Goal: Check status

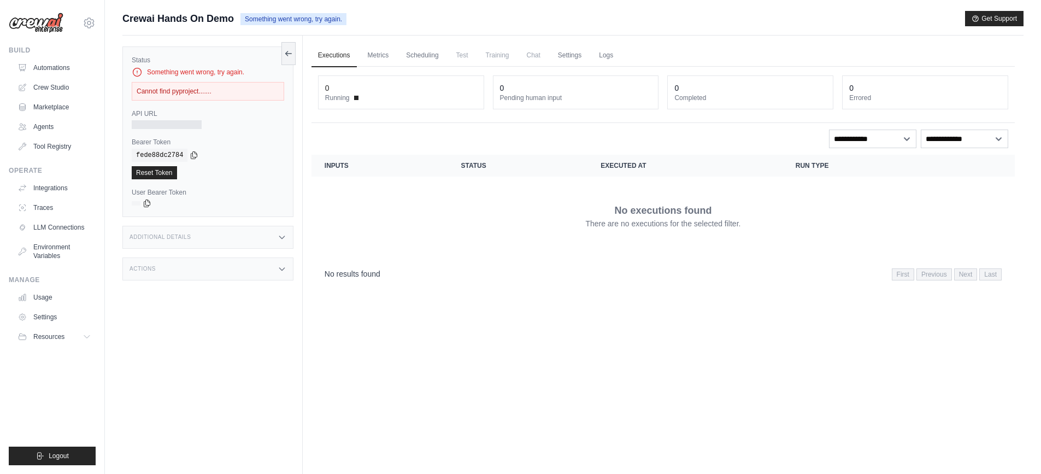
click at [139, 96] on div "Cannot find pyproject......." at bounding box center [208, 91] width 152 height 19
click at [153, 93] on div "Cannot find pyproject......." at bounding box center [208, 91] width 152 height 19
click at [376, 48] on link "Metrics" at bounding box center [378, 55] width 34 height 23
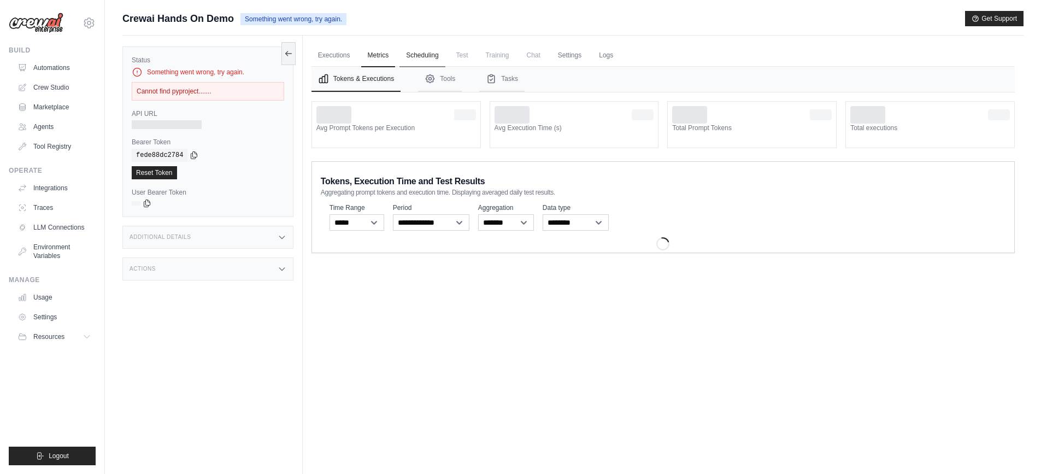
click at [405, 54] on link "Scheduling" at bounding box center [421, 55] width 45 height 23
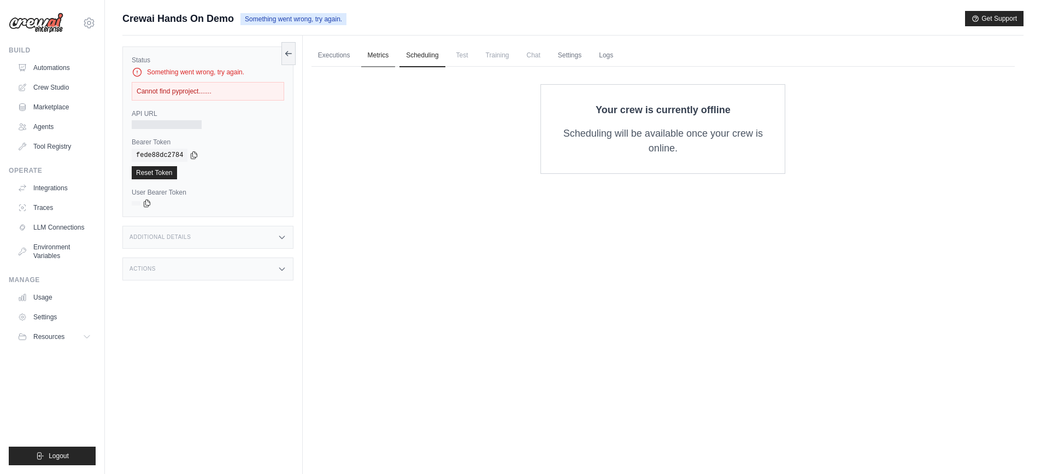
click at [361, 52] on link "Metrics" at bounding box center [378, 55] width 34 height 23
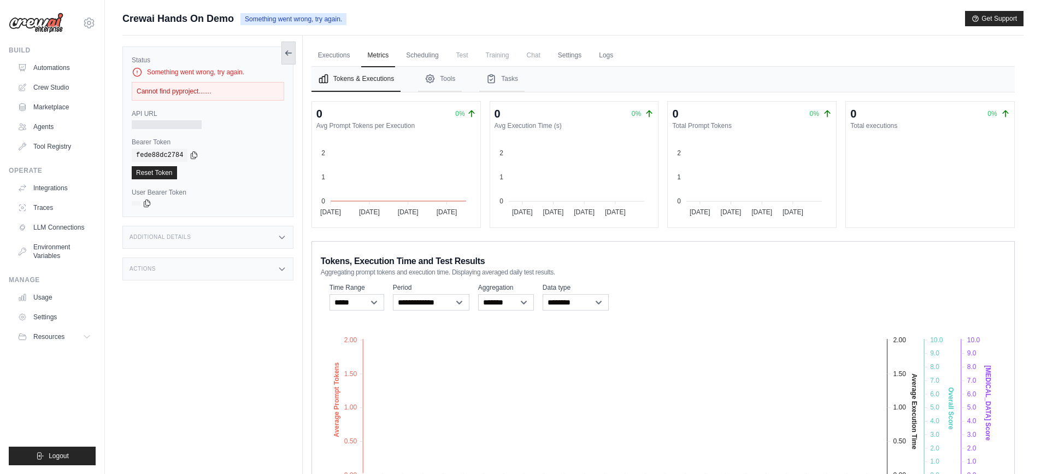
click at [281, 48] on button at bounding box center [288, 53] width 14 height 23
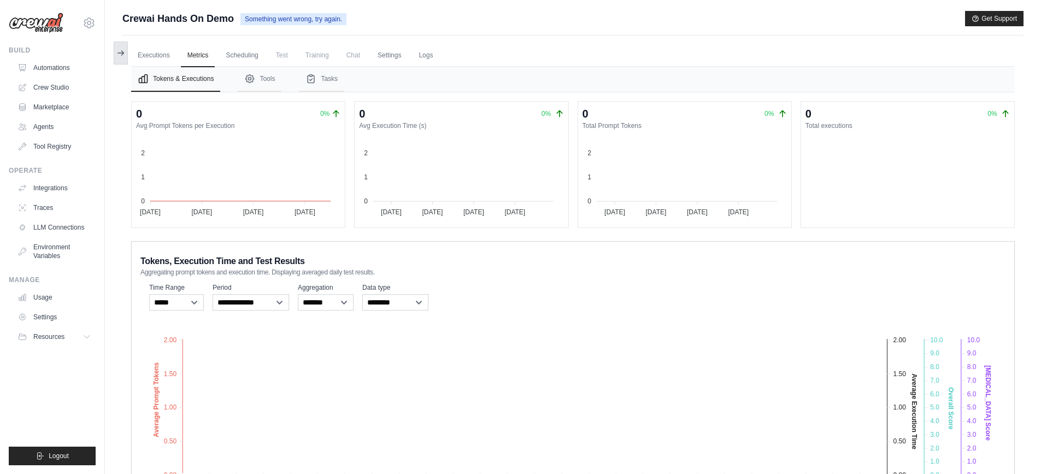
click at [127, 54] on button at bounding box center [121, 53] width 14 height 23
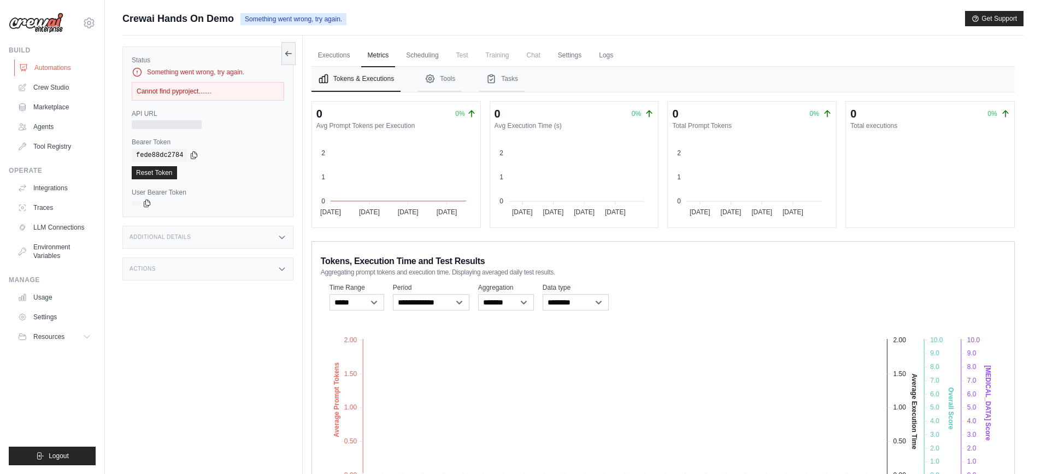
click at [70, 73] on link "Automations" at bounding box center [55, 67] width 82 height 17
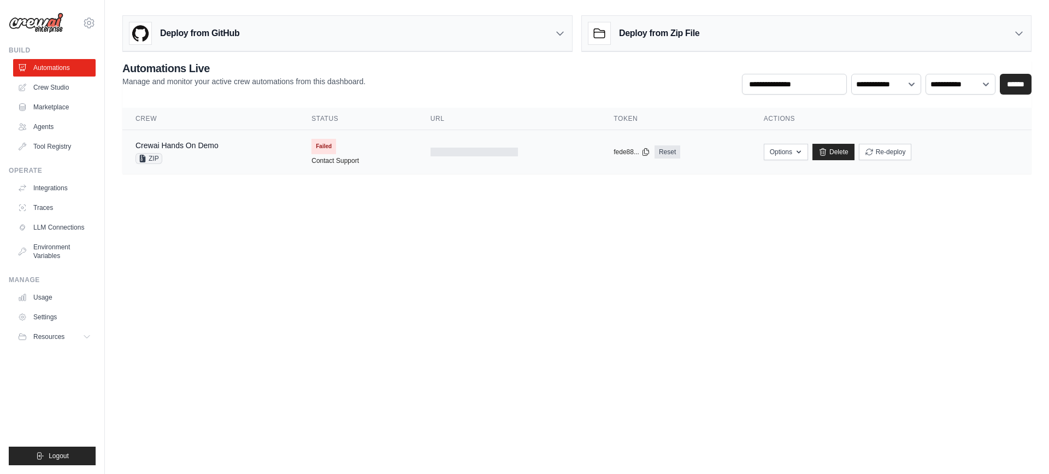
click at [325, 145] on span "Failed" at bounding box center [323, 146] width 25 height 15
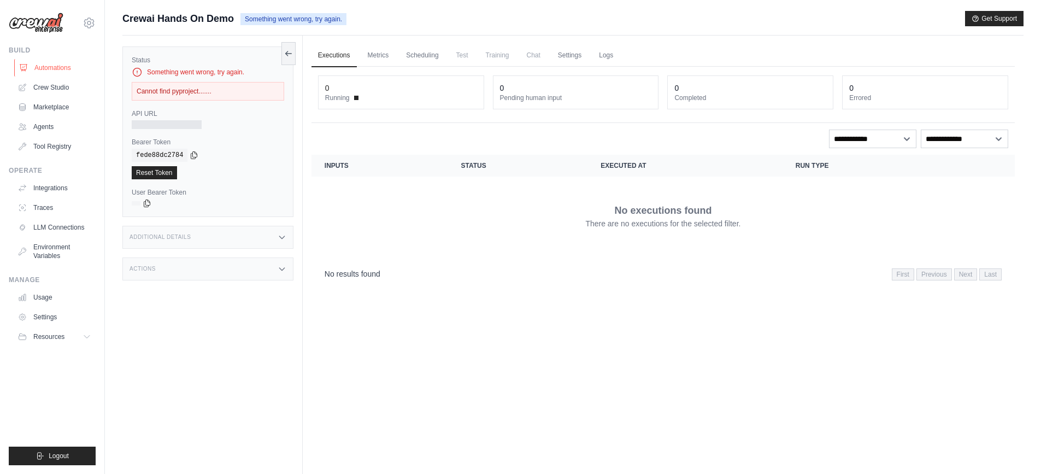
click at [47, 64] on link "Automations" at bounding box center [55, 67] width 82 height 17
